Goal: Task Accomplishment & Management: Manage account settings

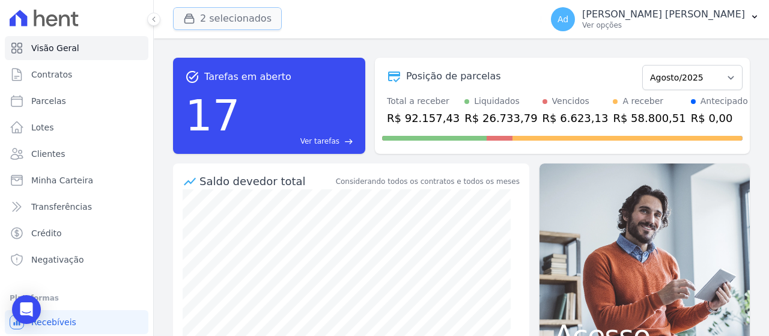
click at [206, 26] on button "2 selecionados" at bounding box center [227, 18] width 109 height 23
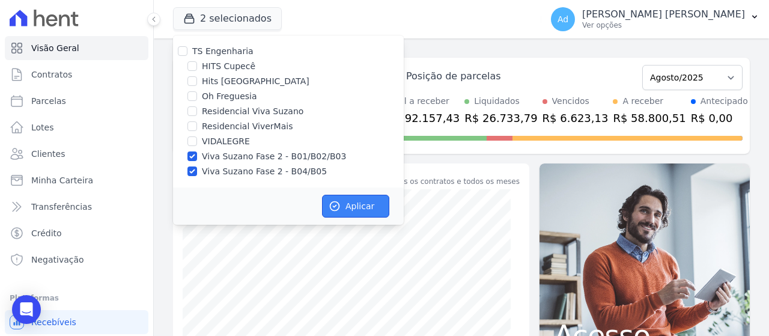
click at [343, 201] on button "Aplicar" at bounding box center [355, 206] width 67 height 23
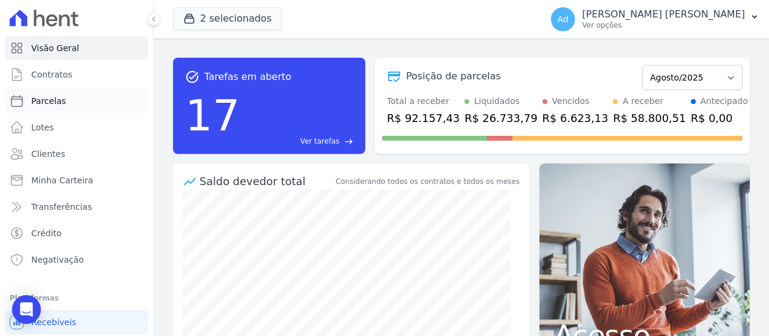
click at [72, 100] on link "Parcelas" at bounding box center [77, 101] width 144 height 24
select select
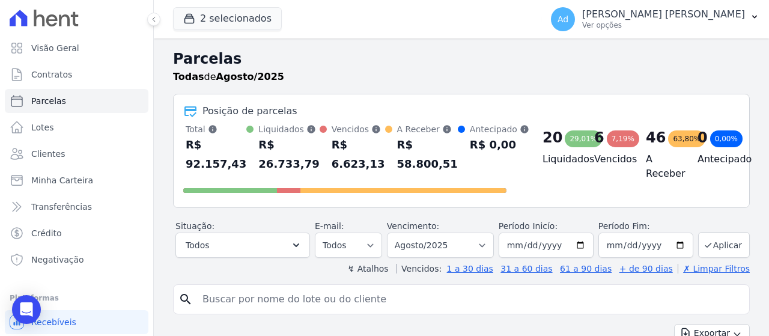
click at [304, 303] on input "search" at bounding box center [469, 299] width 549 height 24
type input "b0"
select select
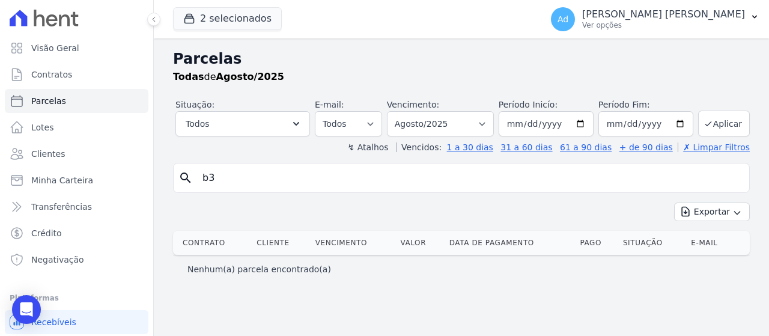
click at [255, 176] on input "b3" at bounding box center [469, 178] width 549 height 24
type input "b"
type input "b03 17"
select select
click at [79, 105] on link "Parcelas" at bounding box center [77, 101] width 144 height 24
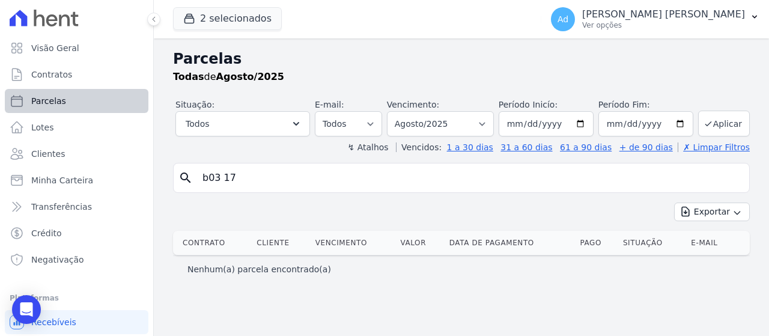
select select
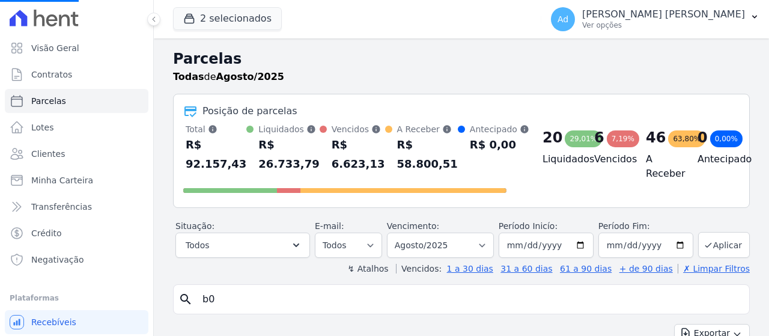
select select
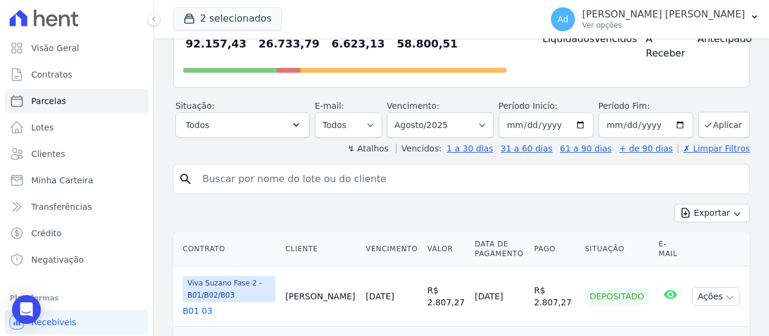
click at [284, 180] on input "search" at bounding box center [469, 179] width 549 height 24
type input "b03 17"
select select
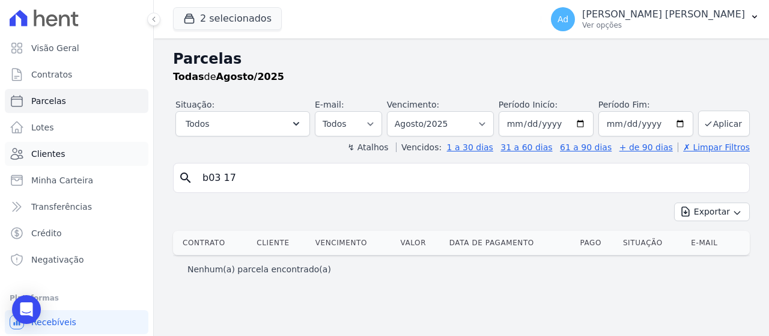
click at [74, 160] on link "Clientes" at bounding box center [77, 154] width 144 height 24
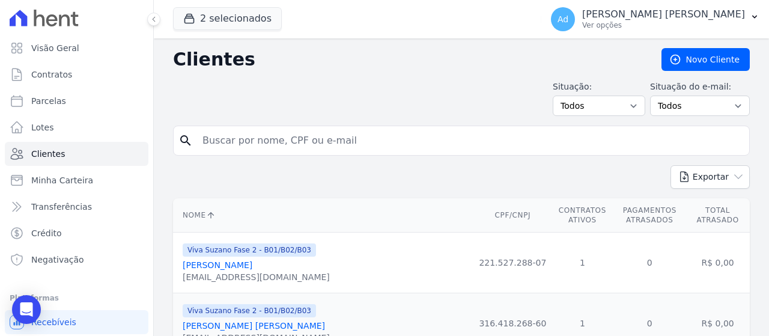
paste input "[PERSON_NAME] [PERSON_NAME]"
type input "[PERSON_NAME] [PERSON_NAME]"
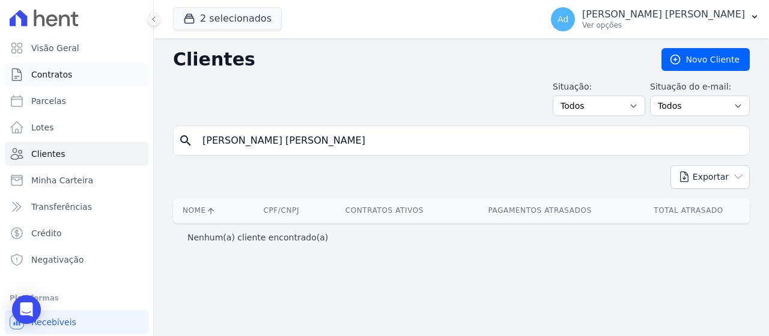
drag, startPoint x: 377, startPoint y: 143, endPoint x: 133, endPoint y: 77, distance: 252.2
click at [132, 78] on div "Visão Geral Contratos [GEOGRAPHIC_DATA] Lotes Clientes Minha Carteira Transferê…" at bounding box center [384, 168] width 769 height 336
paste input "[PERSON_NAME] [PERSON_NAME]"
type input "[PERSON_NAME] [PERSON_NAME]"
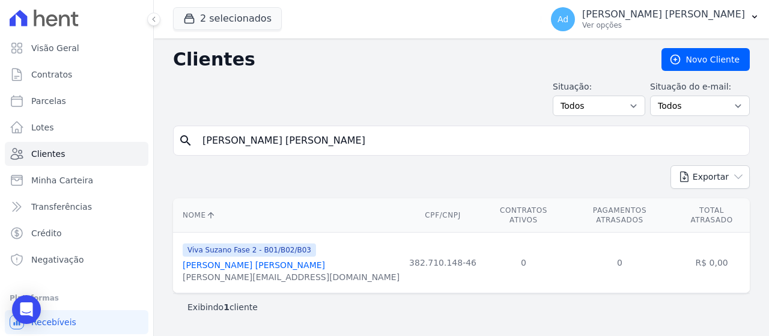
click at [262, 260] on link "[PERSON_NAME] [PERSON_NAME]" at bounding box center [254, 265] width 142 height 10
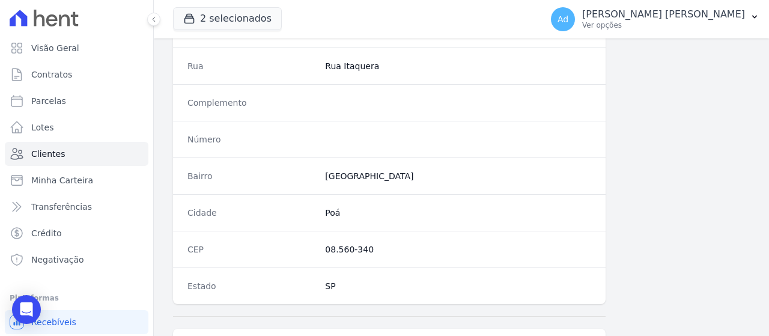
scroll to position [798, 0]
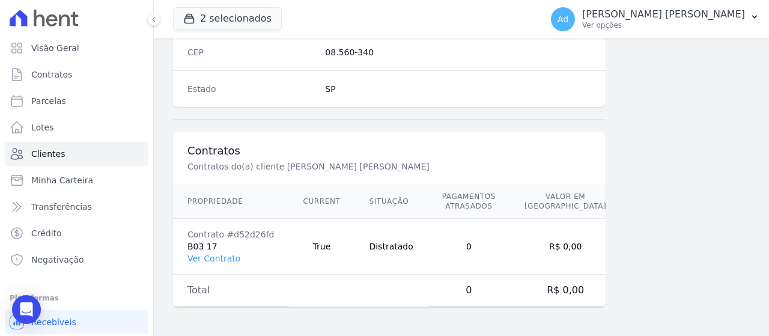
click at [227, 275] on td "Total" at bounding box center [231, 291] width 116 height 32
click at [222, 260] on link "Ver Contrato" at bounding box center [213, 259] width 53 height 10
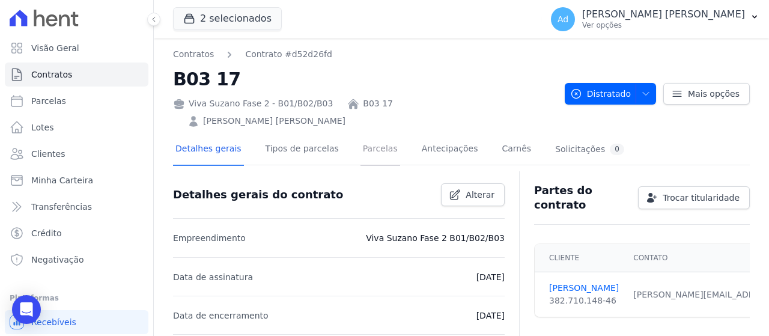
click at [362, 134] on link "Parcelas" at bounding box center [381, 150] width 40 height 32
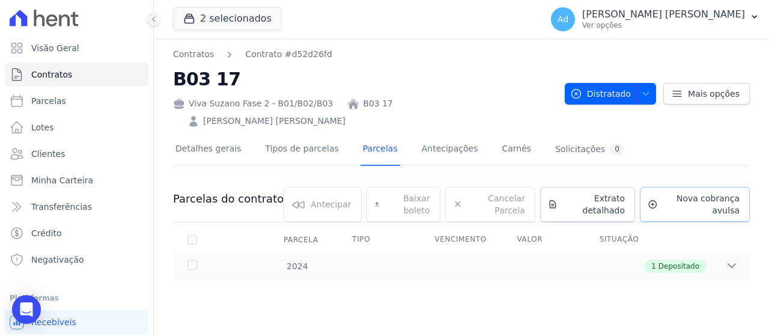
click at [672, 192] on span "Nova cobrança avulsa" at bounding box center [701, 204] width 77 height 24
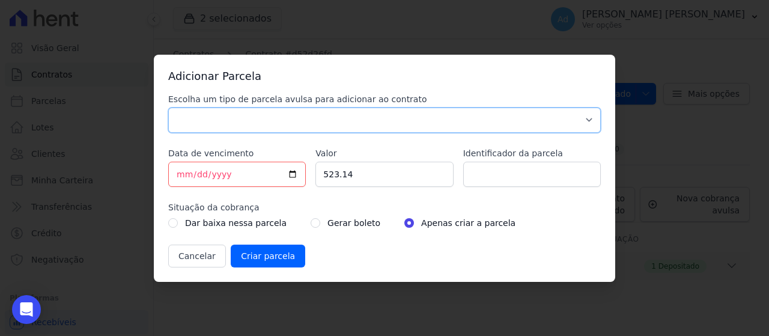
click at [258, 118] on select "Parcela Normal Sinal Caução Intercalada Chaves Pré Chaves Pós Chaves Taxas Quit…" at bounding box center [384, 120] width 433 height 25
select select "standard"
click at [168, 108] on select "Parcela Normal Sinal Caução Intercalada Chaves Pré Chaves Pós Chaves Taxas Quit…" at bounding box center [384, 120] width 433 height 25
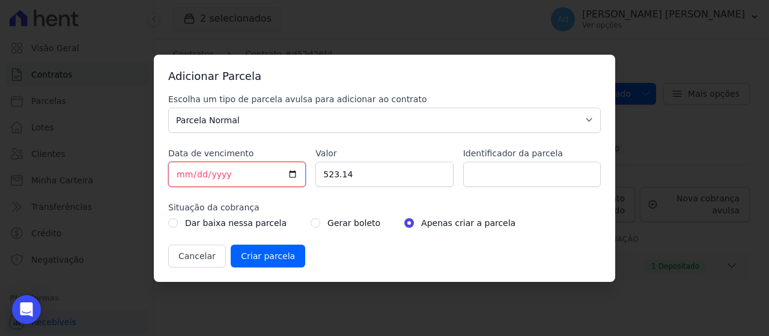
click at [183, 173] on input "[DATE]" at bounding box center [237, 174] width 138 height 25
type input "[DATE]"
drag, startPoint x: 396, startPoint y: 181, endPoint x: 320, endPoint y: 173, distance: 76.1
click at [320, 173] on input "523.14" at bounding box center [384, 174] width 138 height 25
type input "576.94"
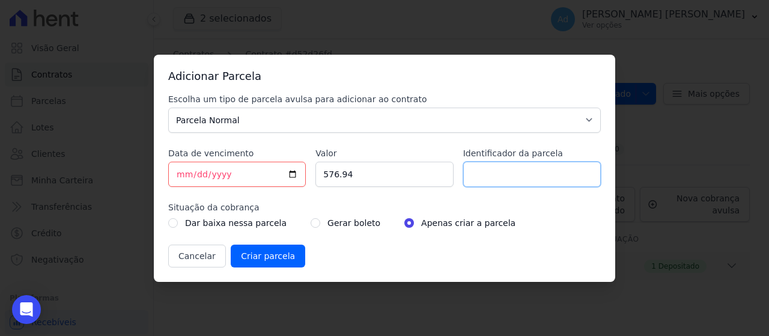
click at [520, 174] on input "Identificador da parcela" at bounding box center [532, 174] width 138 height 25
type input "ref agosto 2025"
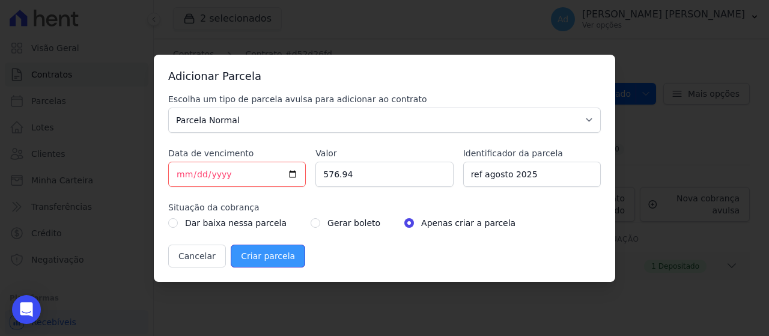
click at [243, 247] on input "Criar parcela" at bounding box center [268, 256] width 75 height 23
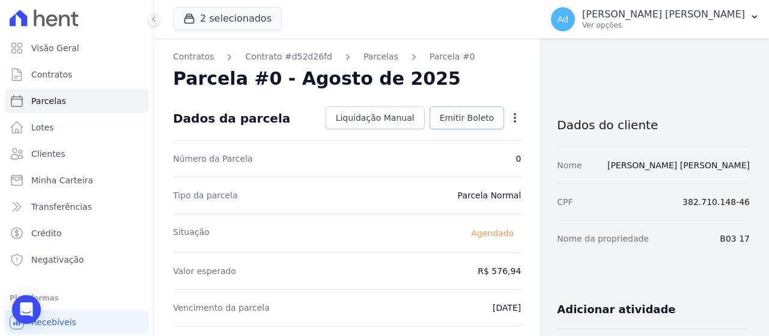
click at [461, 111] on link "Emitir Boleto" at bounding box center [467, 117] width 75 height 23
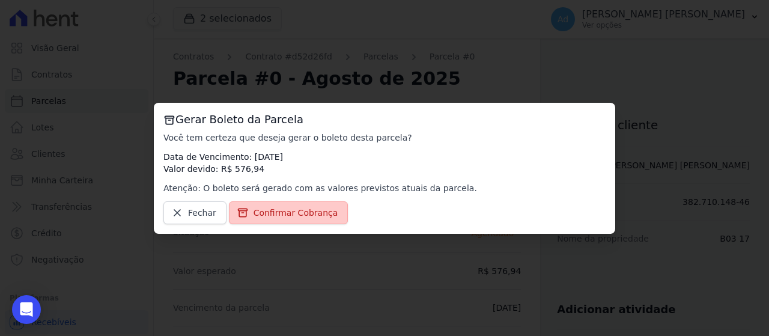
click at [307, 220] on link "Confirmar Cobrança" at bounding box center [289, 212] width 120 height 23
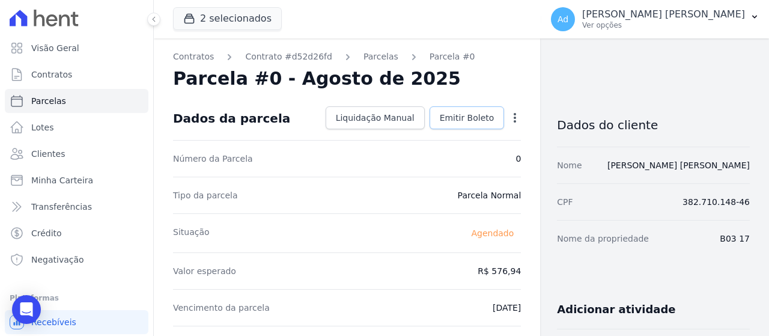
click at [449, 117] on span "Emitir Boleto" at bounding box center [467, 118] width 55 height 12
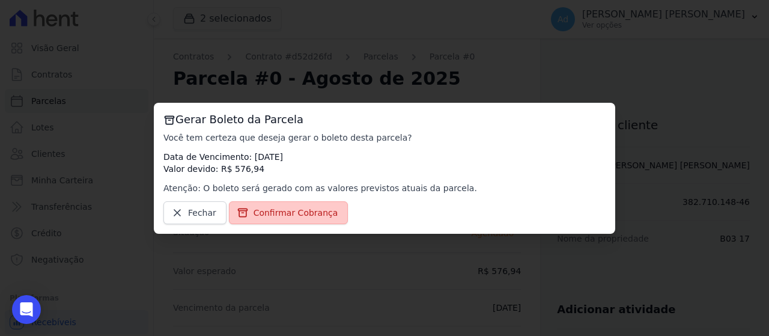
click at [293, 219] on link "Confirmar Cobrança" at bounding box center [289, 212] width 120 height 23
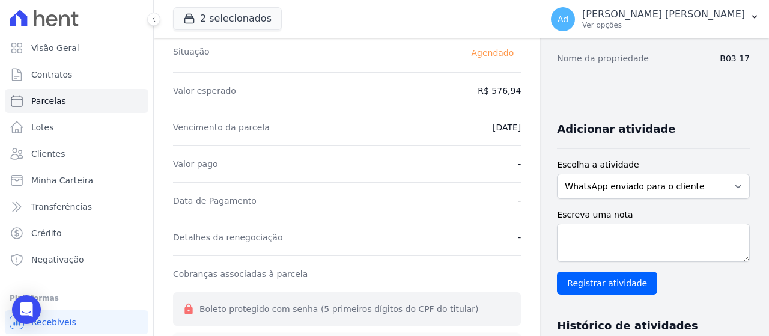
scroll to position [361, 0]
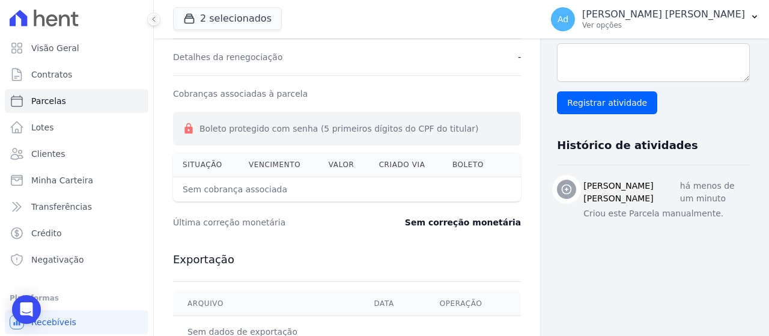
click at [463, 168] on th "Boleto" at bounding box center [471, 165] width 56 height 25
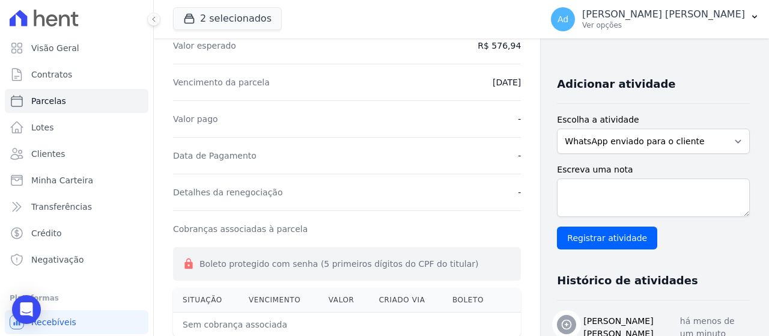
scroll to position [0, 0]
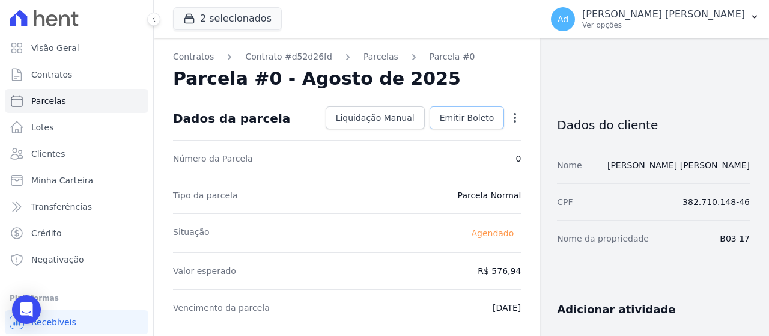
click at [479, 118] on span "Emitir Boleto" at bounding box center [467, 118] width 55 height 12
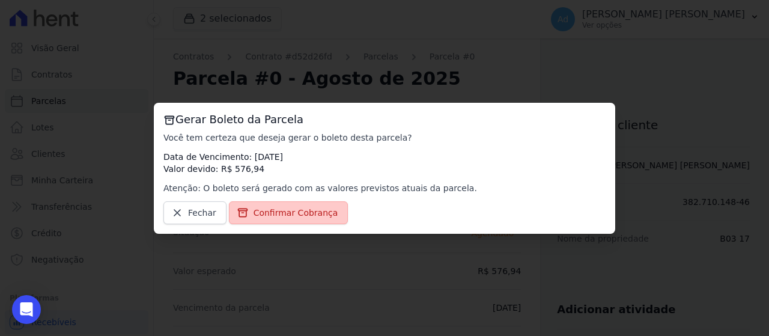
click at [273, 210] on span "Confirmar Cobrança" at bounding box center [296, 213] width 85 height 12
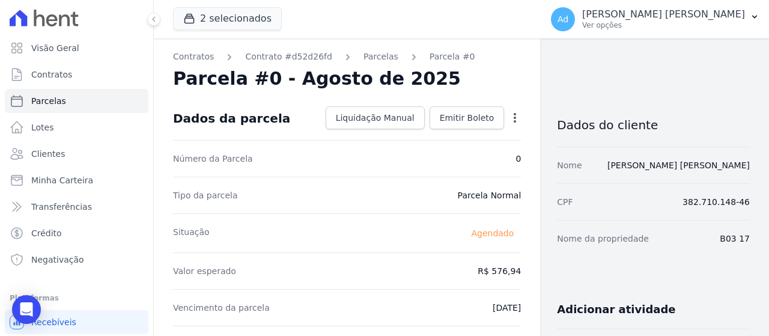
click at [514, 121] on icon "button" at bounding box center [515, 118] width 2 height 10
click at [326, 143] on div "Número da Parcela 0" at bounding box center [347, 158] width 348 height 37
